Goal: Use online tool/utility

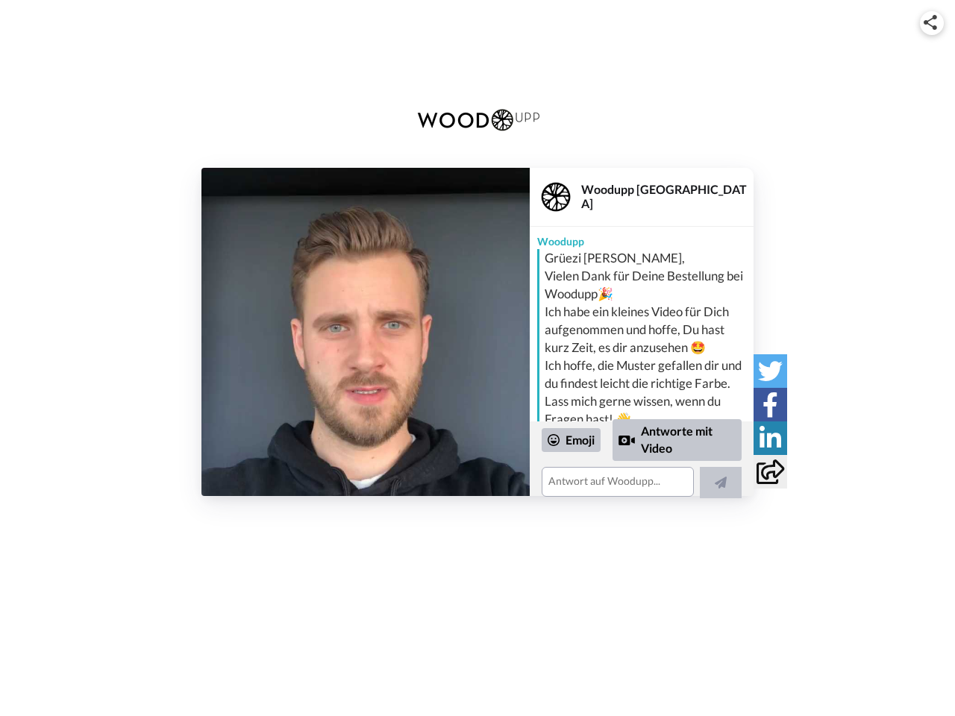
click at [932, 22] on img at bounding box center [930, 22] width 13 height 15
click at [366, 332] on div "Embed Video Copy embed code Share URL Copy URL Social" at bounding box center [477, 367] width 261 height 258
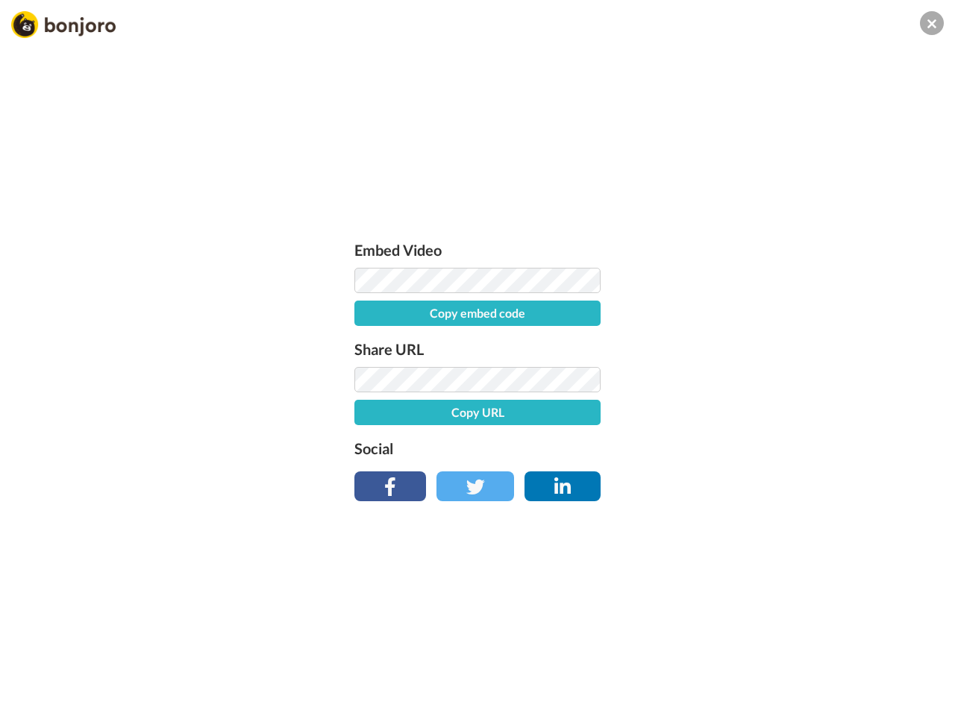
click at [571, 440] on label "Social" at bounding box center [477, 448] width 246 height 24
click at [677, 439] on div "Embed Video Copy embed code Share URL Copy URL Social" at bounding box center [477, 439] width 955 height 716
click at [721, 483] on div "Embed Video Copy embed code Share URL Copy URL Social" at bounding box center [477, 439] width 955 height 716
click at [770, 371] on div "Embed Video Copy embed code Share URL Copy URL Social" at bounding box center [477, 439] width 955 height 716
click at [770, 404] on div "Embed Video Copy embed code Share URL Copy URL Social" at bounding box center [477, 439] width 955 height 716
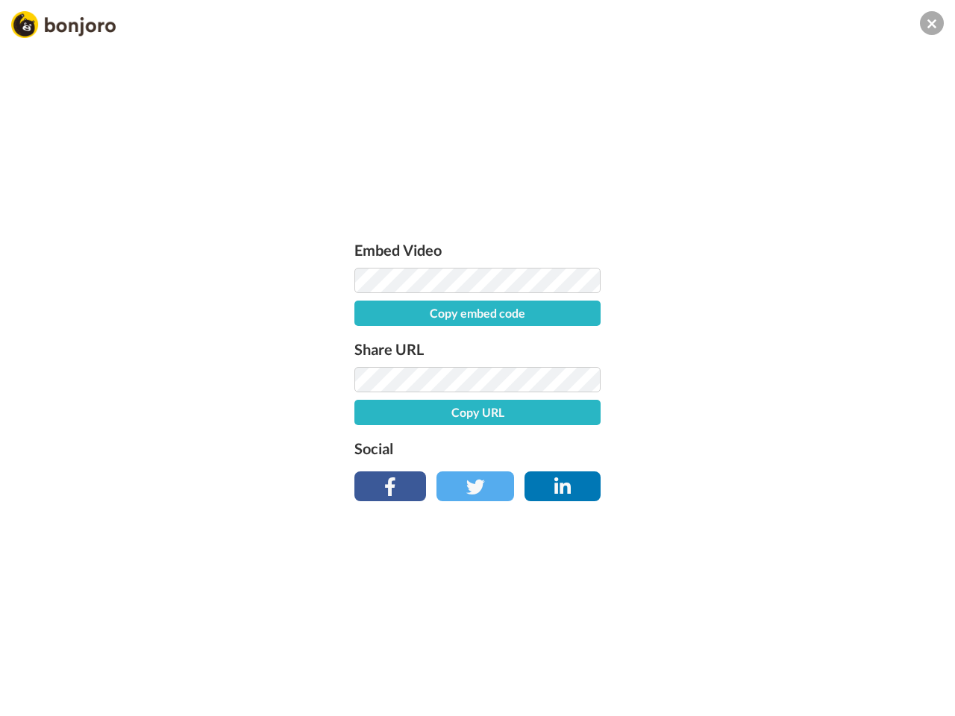
click at [770, 438] on div "Embed Video Copy embed code Share URL Copy URL Social" at bounding box center [477, 439] width 955 height 716
click at [770, 472] on div "Embed Video Copy embed code Share URL Copy URL Social" at bounding box center [477, 439] width 955 height 716
